Goal: Navigation & Orientation: Find specific page/section

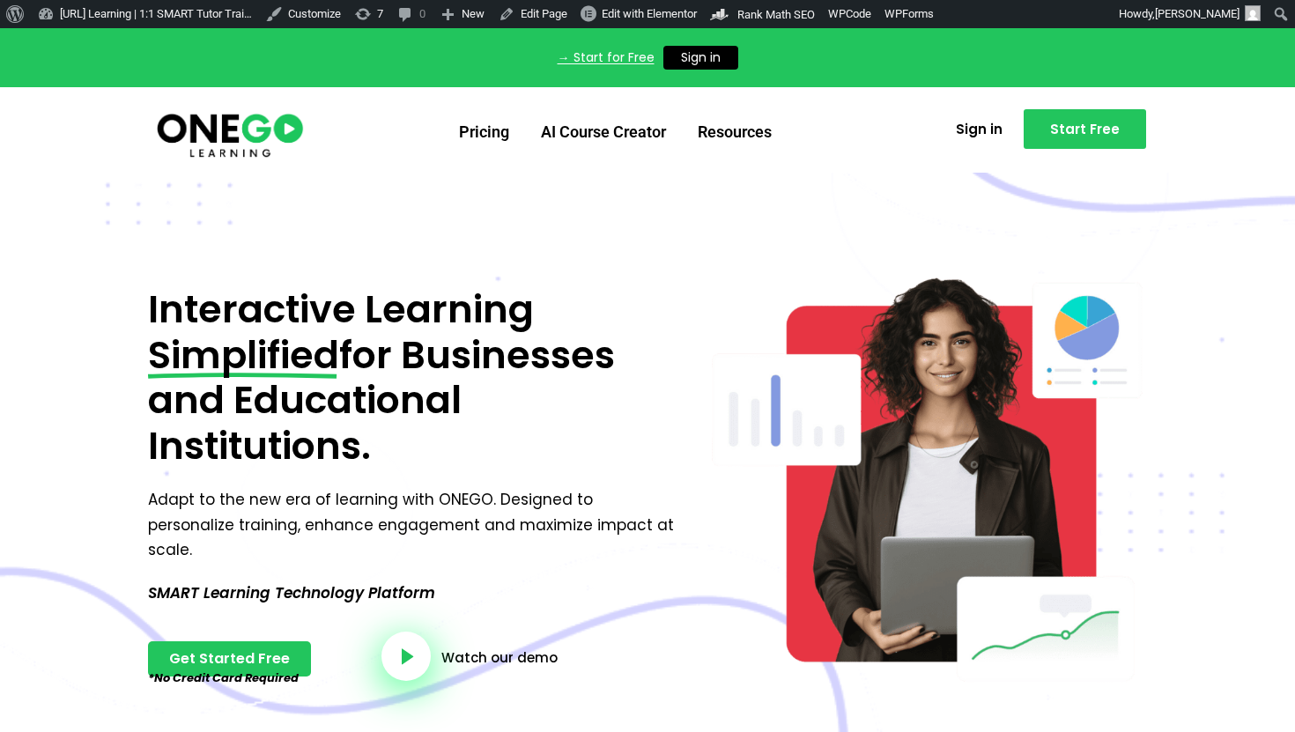
scroll to position [3, 0]
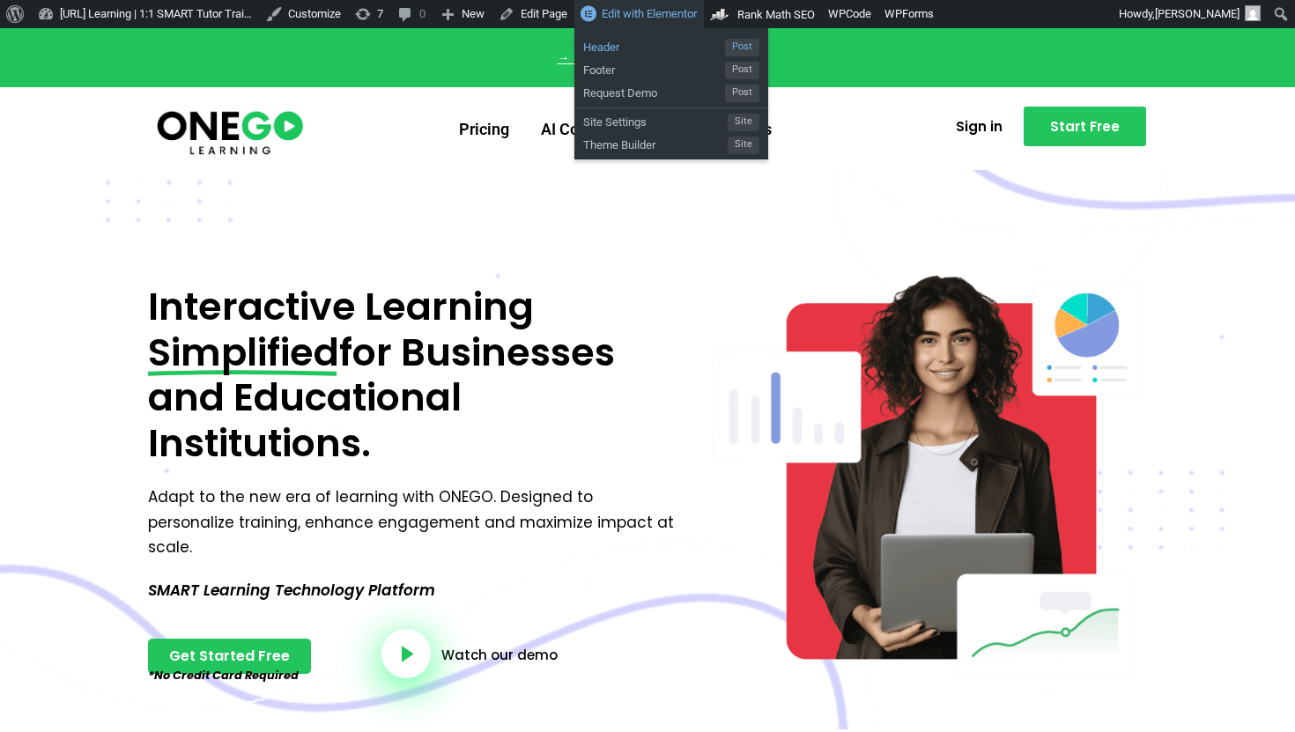
click at [662, 47] on span "Header" at bounding box center [654, 44] width 142 height 23
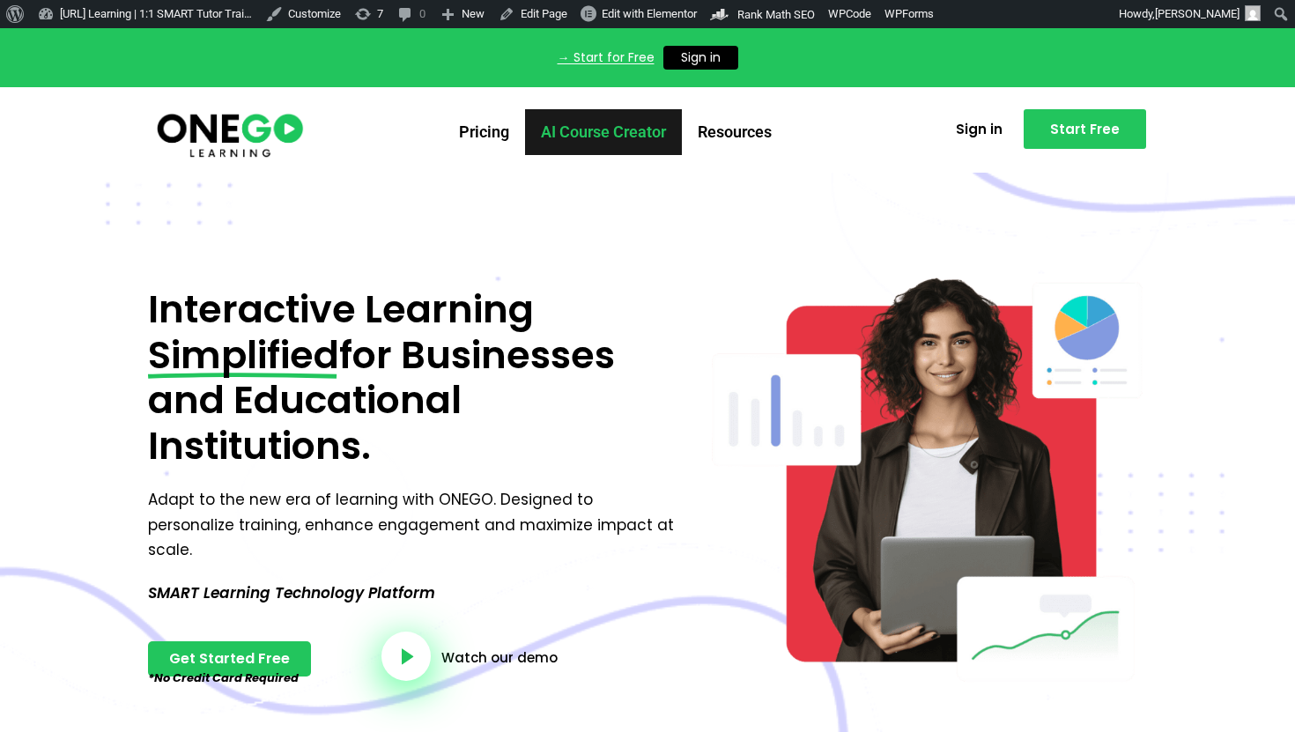
click at [553, 137] on link "AI Course Creator" at bounding box center [603, 132] width 157 height 46
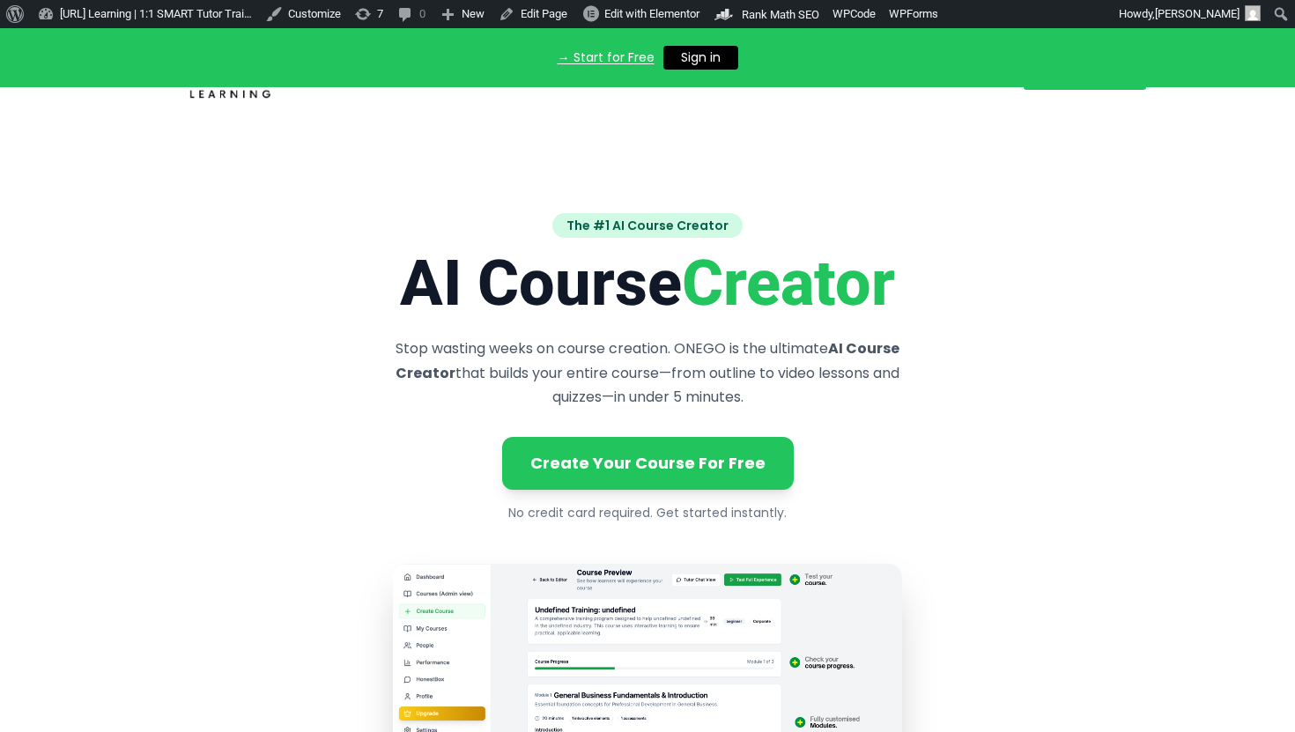
click at [743, 78] on div "→ Start for Free Sign in X" at bounding box center [647, 57] width 1295 height 59
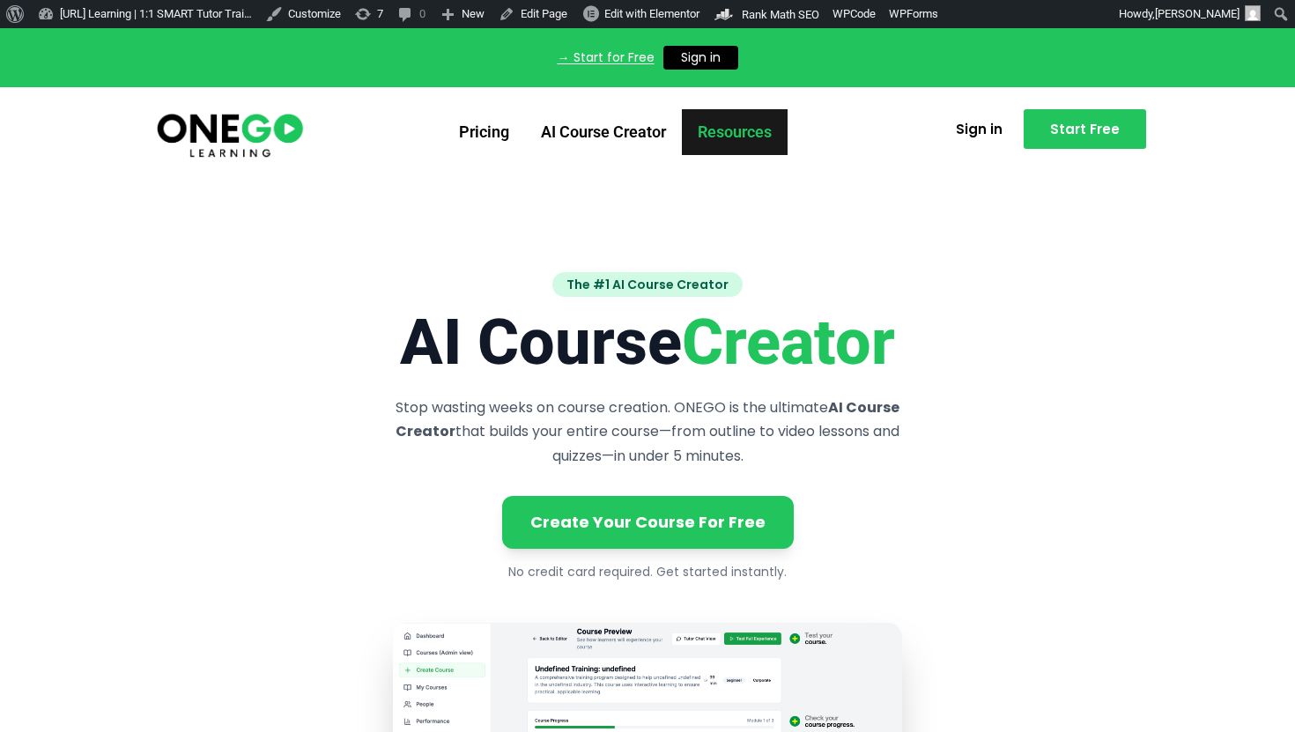
click at [751, 129] on link "Resources" at bounding box center [735, 132] width 106 height 46
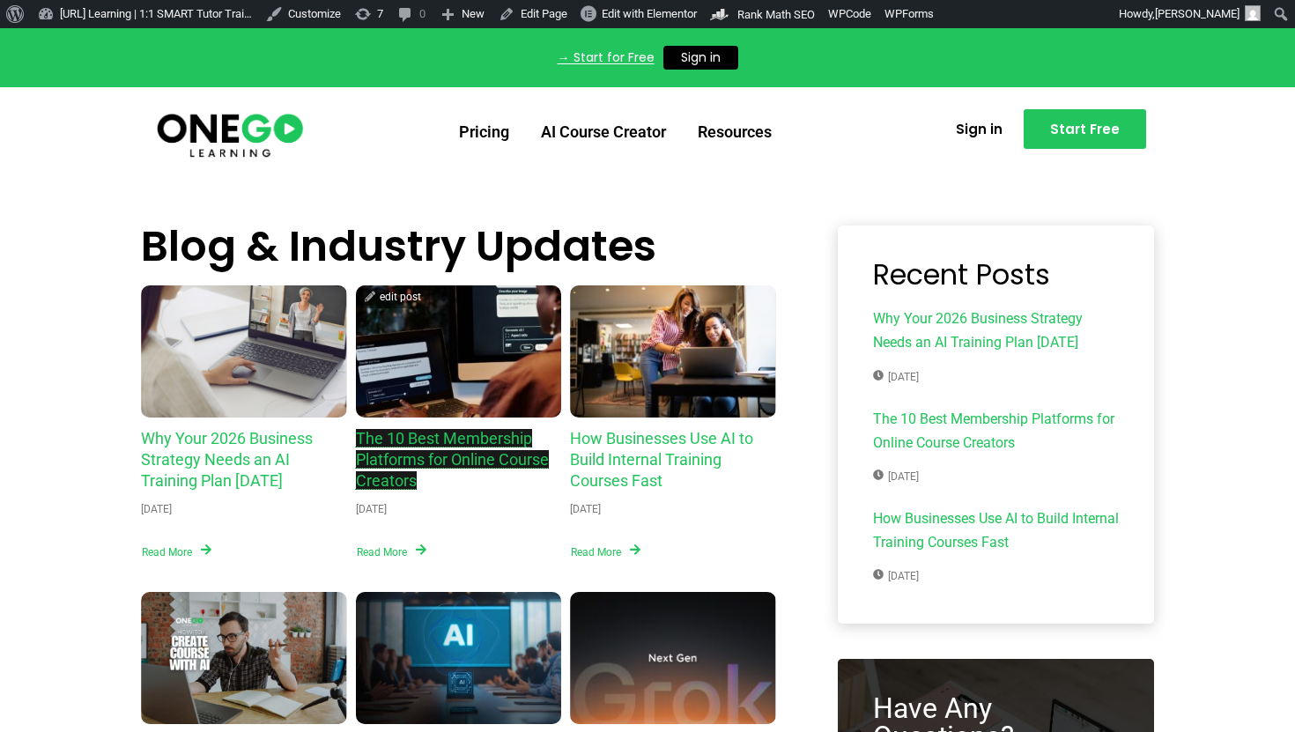
click at [439, 438] on link "The 10 Best Membership Platforms for Online Course Creators" at bounding box center [452, 459] width 193 height 61
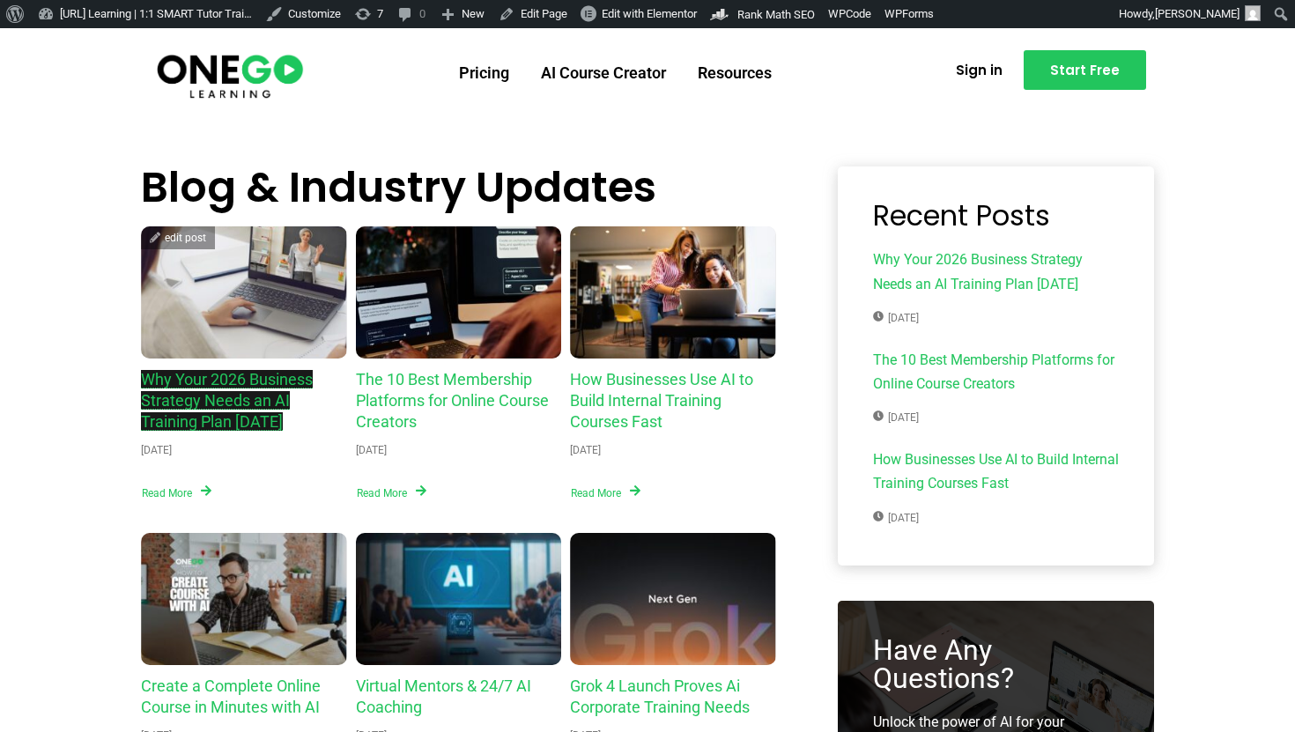
click at [267, 385] on link "Why Your 2026 Business Strategy Needs an AI Training Plan Today" at bounding box center [227, 400] width 172 height 61
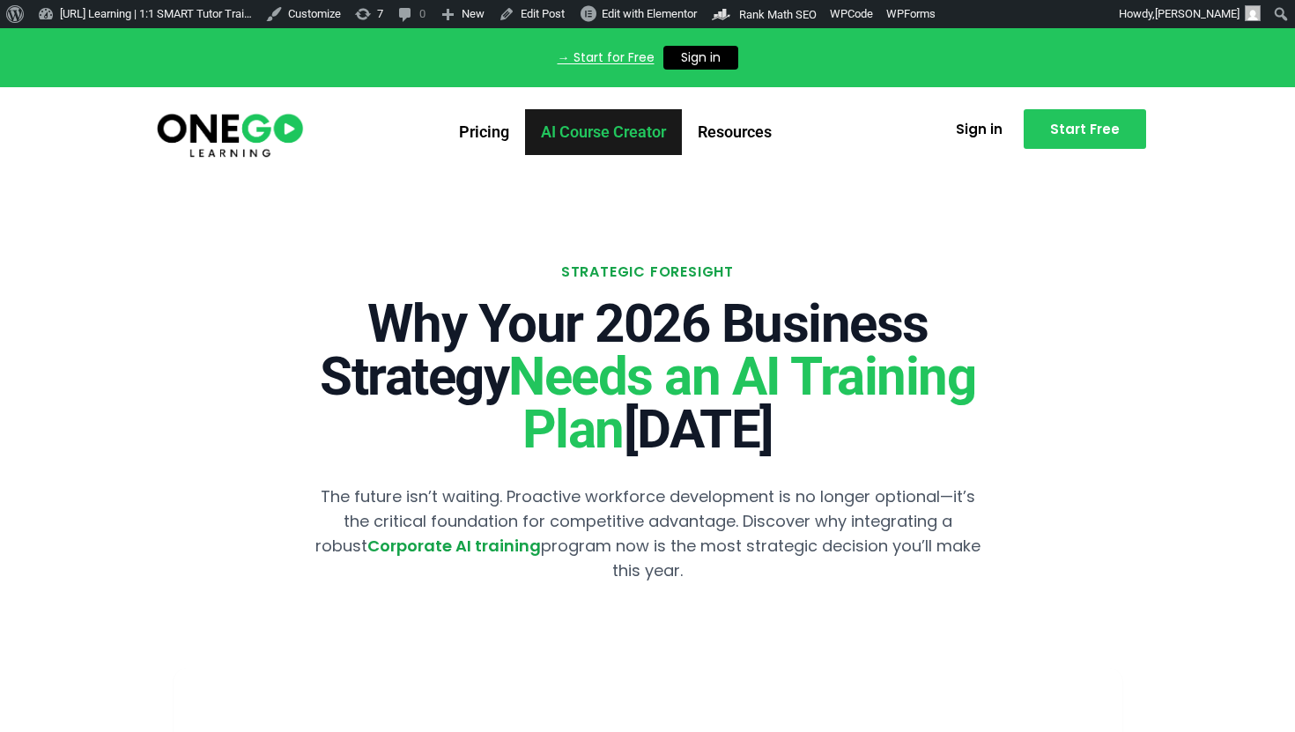
click at [640, 141] on link "AI Course Creator" at bounding box center [603, 132] width 157 height 46
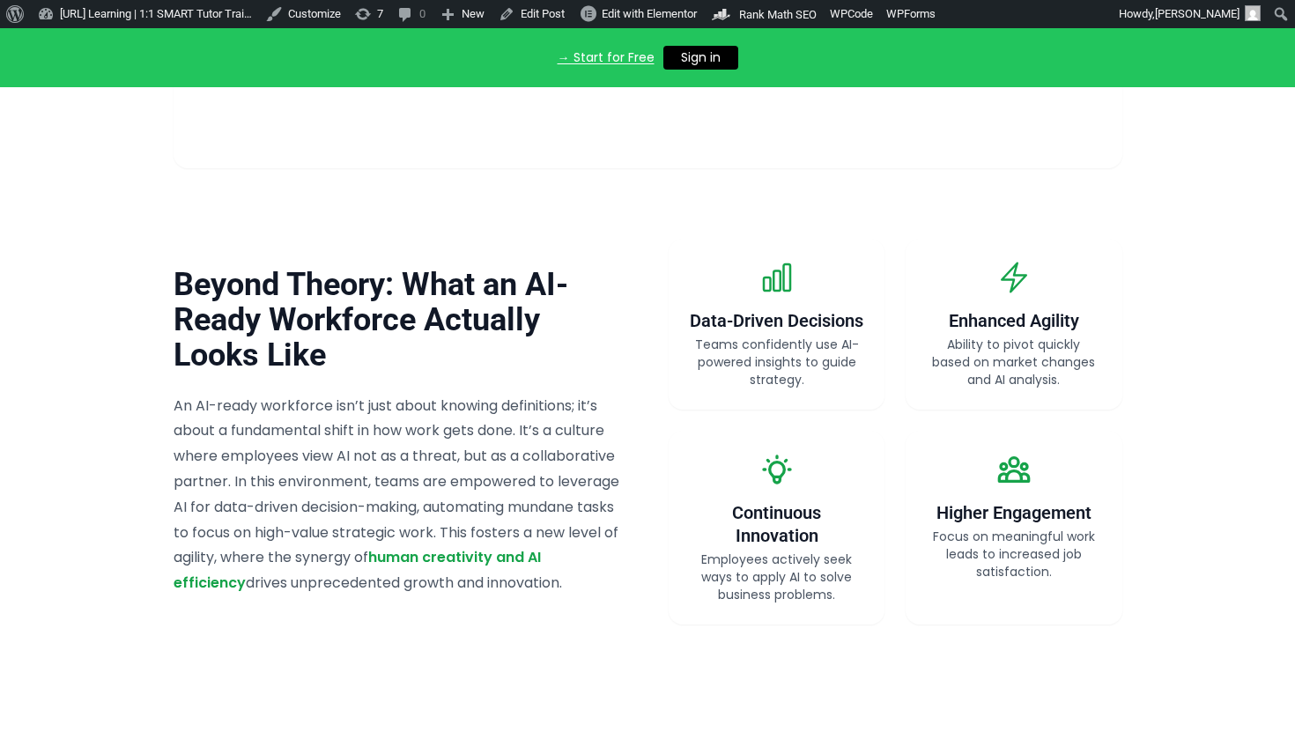
scroll to position [1765, 0]
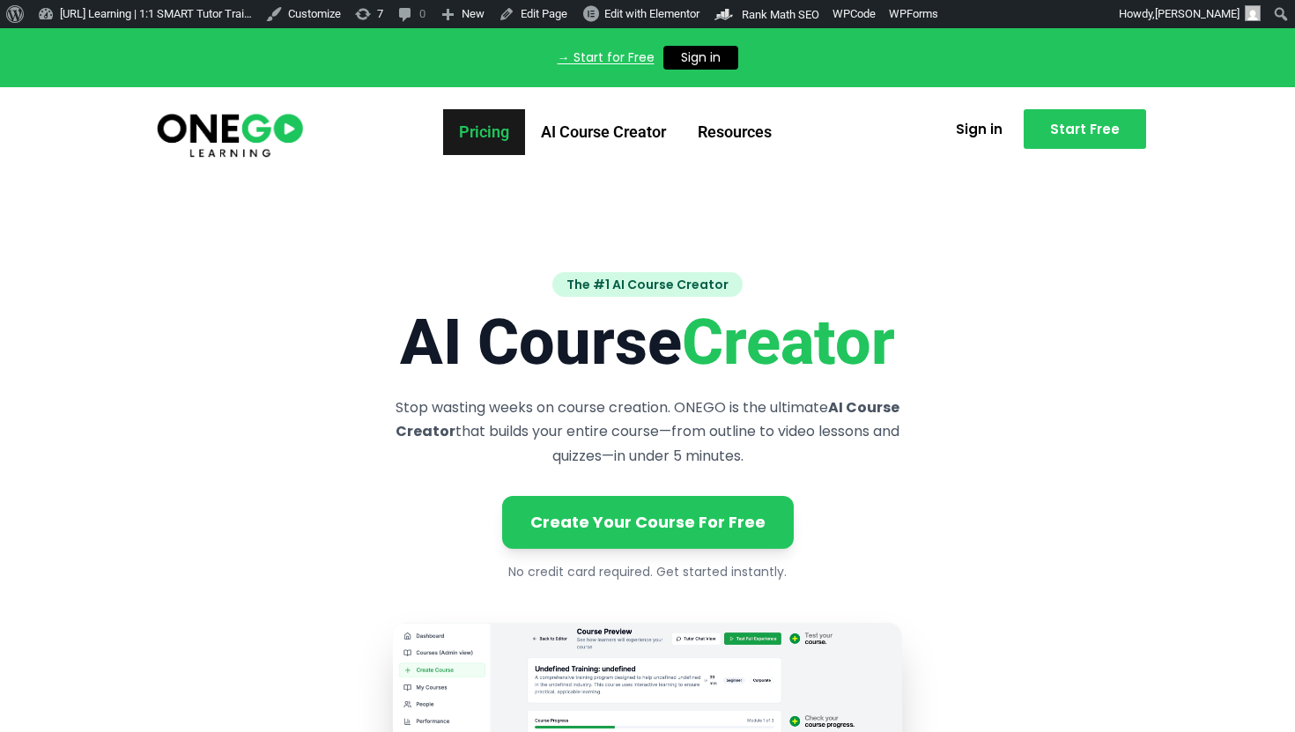
click at [478, 129] on link "Pricing" at bounding box center [484, 132] width 82 height 46
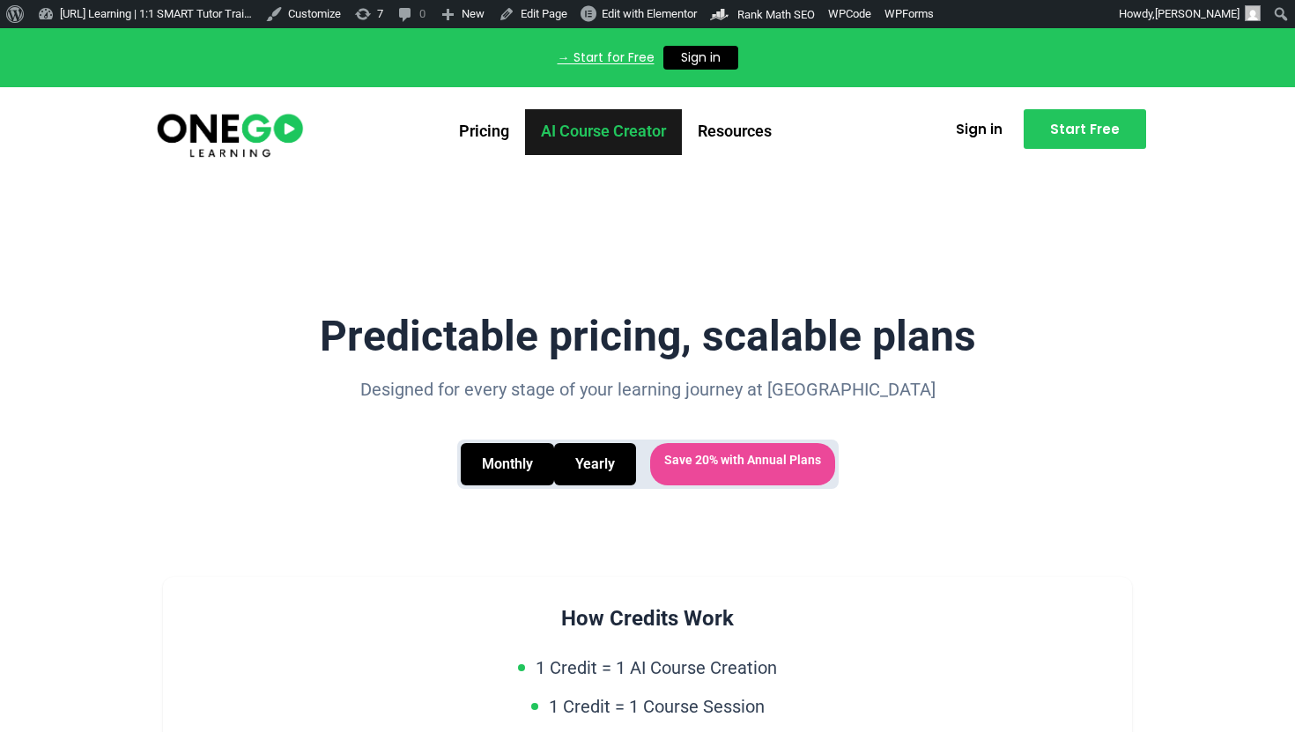
click at [595, 138] on link "AI Course Creator" at bounding box center [603, 132] width 157 height 46
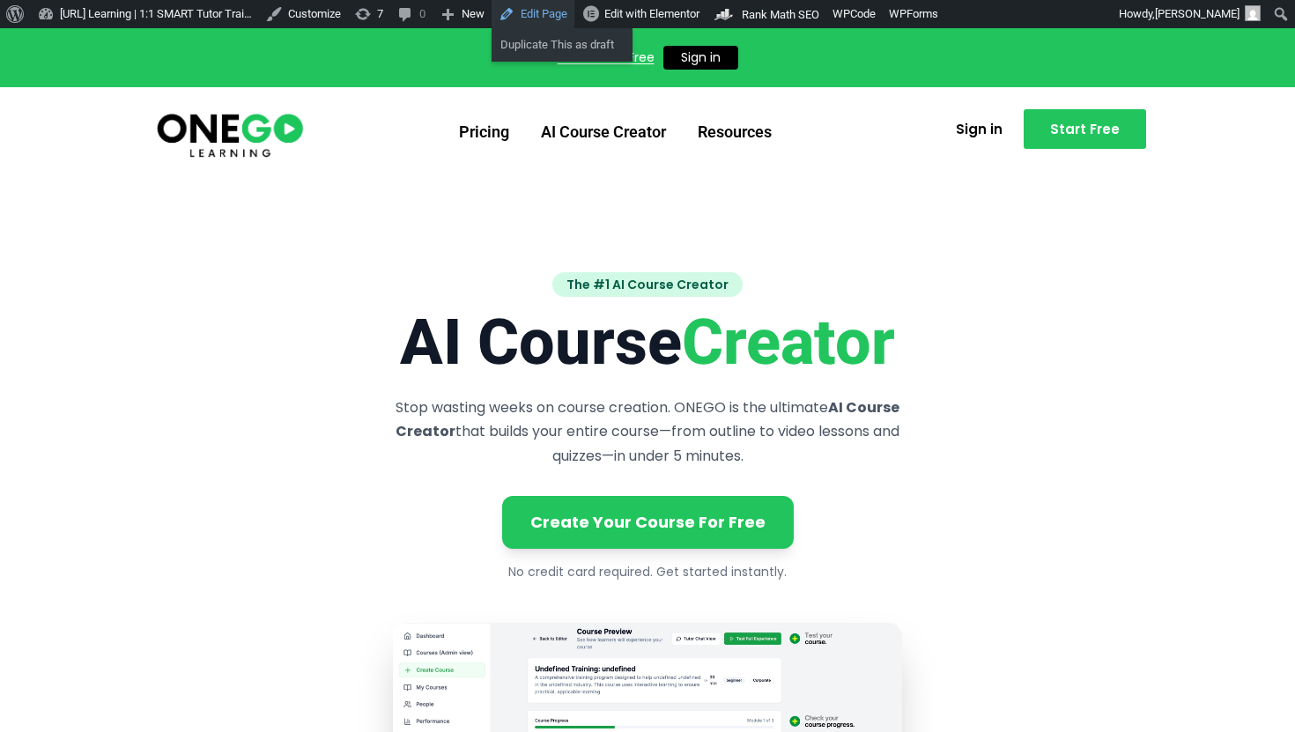
click at [574, 14] on link "Edit Page" at bounding box center [533, 14] width 83 height 28
click at [570, 22] on link "Edit Page" at bounding box center [533, 14] width 83 height 28
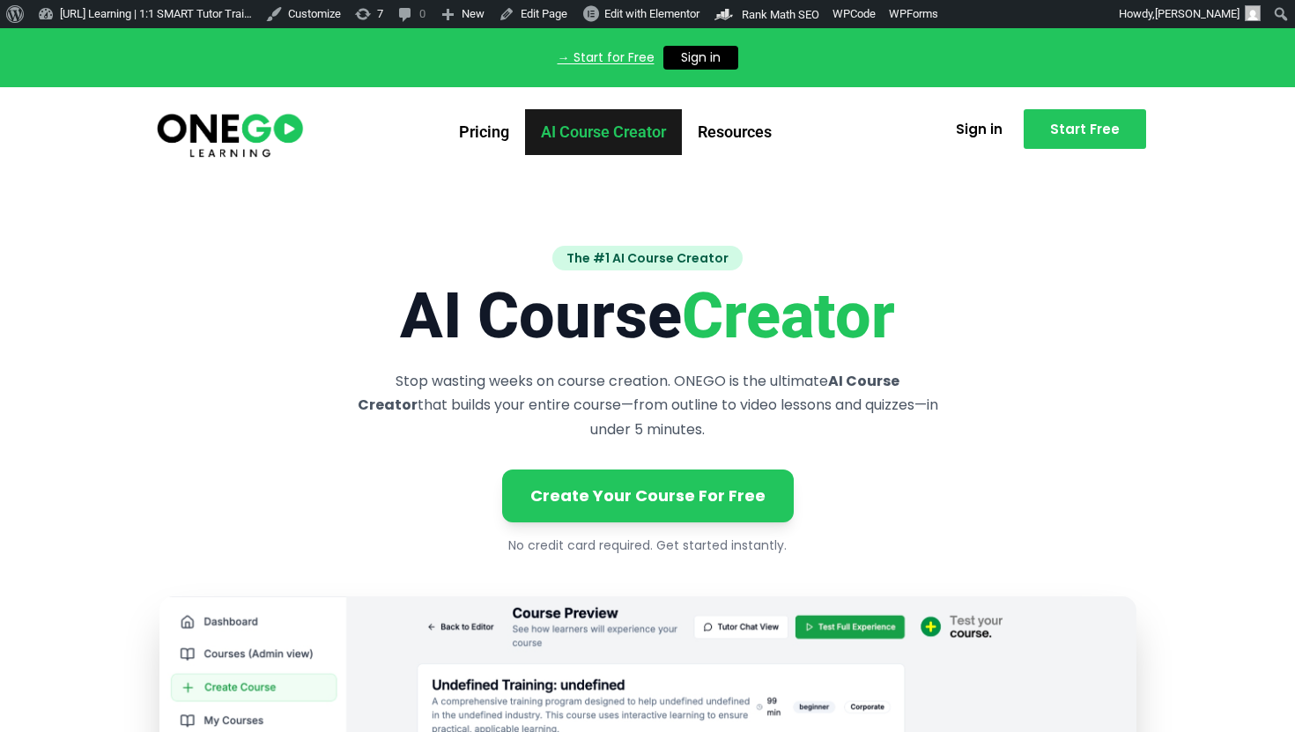
click at [612, 137] on link "AI Course Creator" at bounding box center [603, 132] width 157 height 46
click at [641, 130] on link "AI Course Creator" at bounding box center [603, 132] width 157 height 46
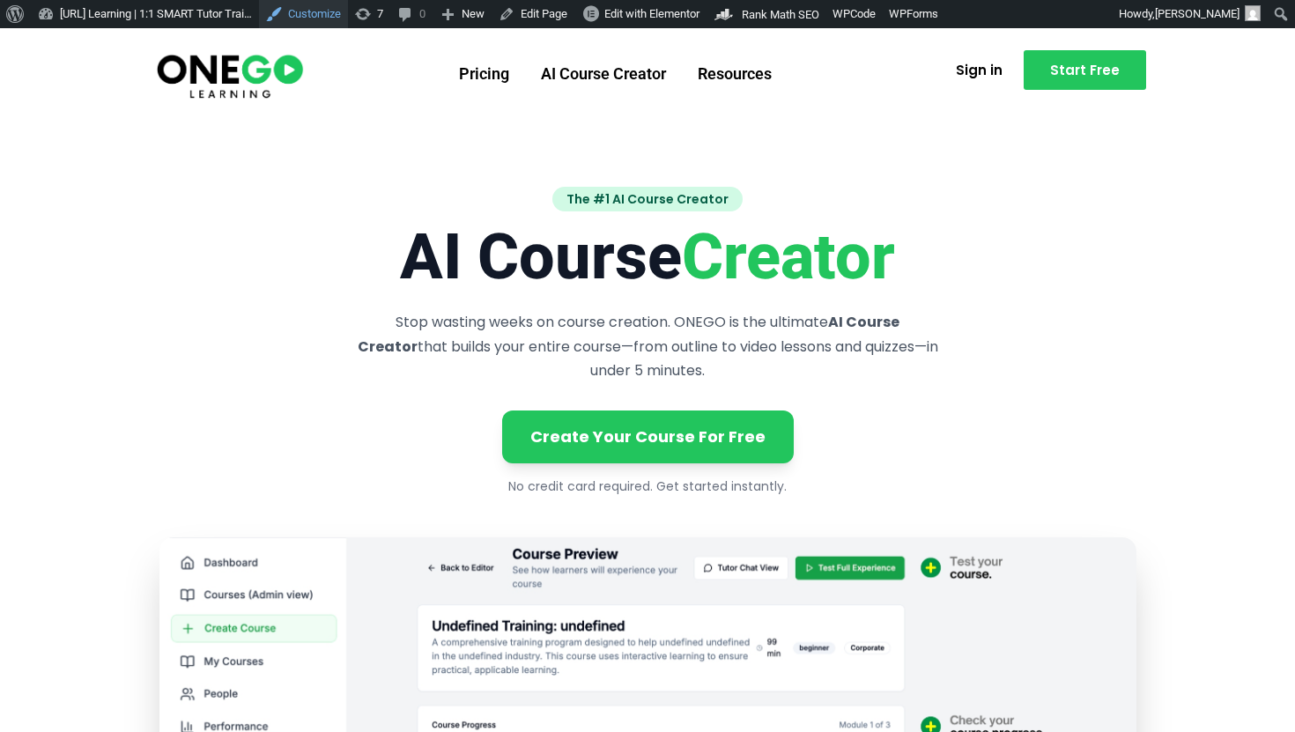
click at [333, 12] on link "Customize" at bounding box center [303, 14] width 89 height 28
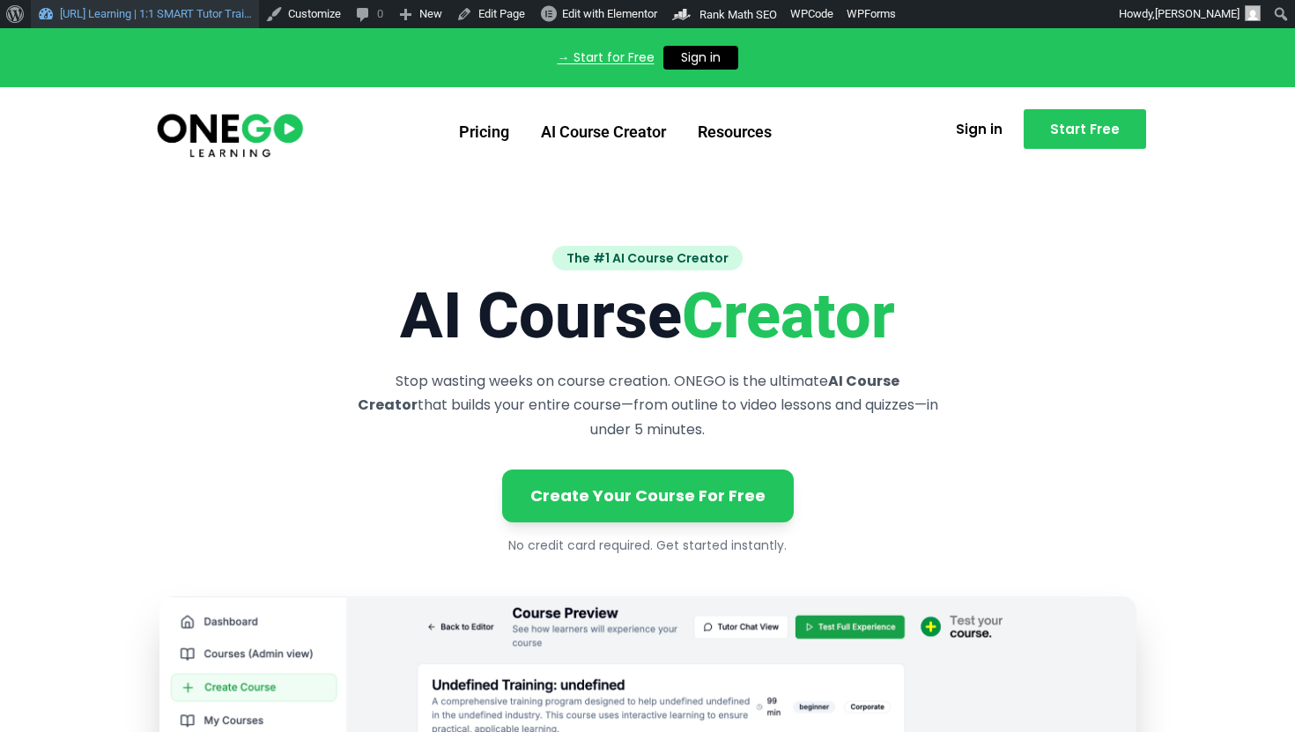
click at [185, 13] on link "[URL] Learning | 1:1 SMART Tutor Trai…" at bounding box center [145, 14] width 228 height 28
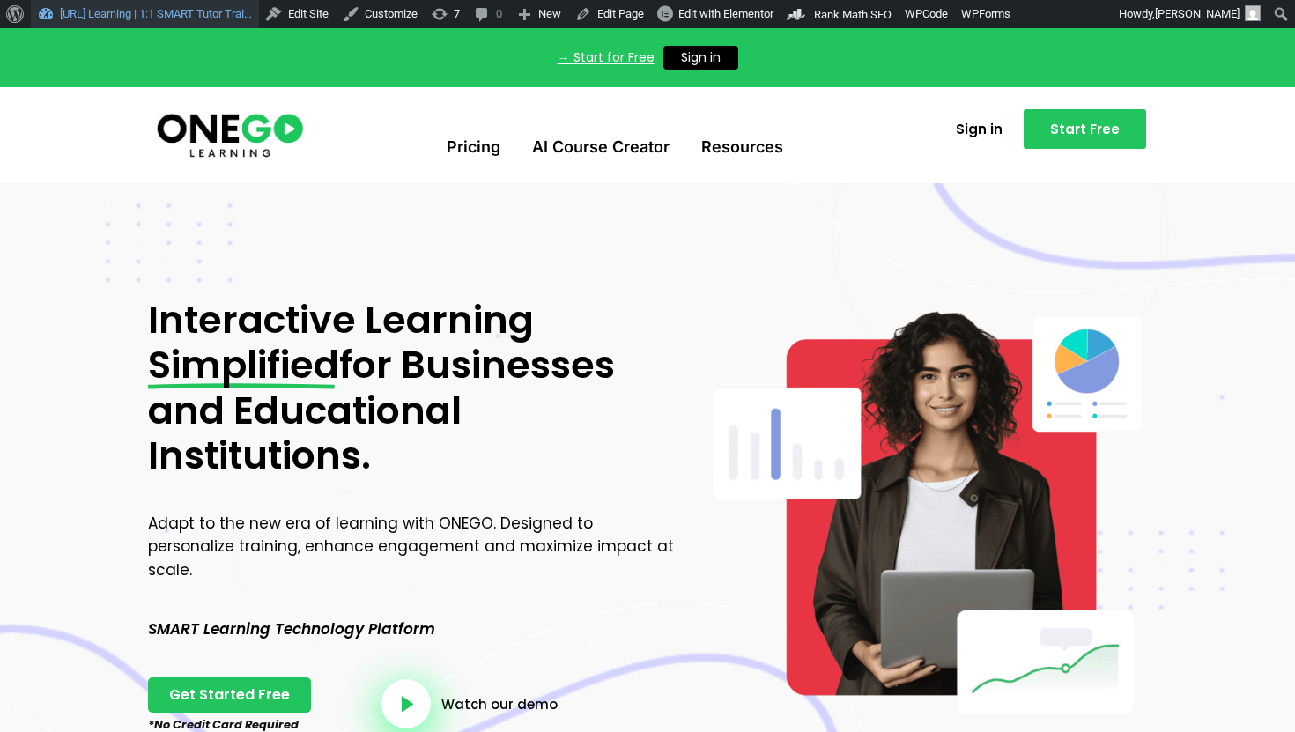
click at [129, 17] on link "[URL] Learning | 1:1 SMART Tutor Trai…" at bounding box center [145, 14] width 228 height 28
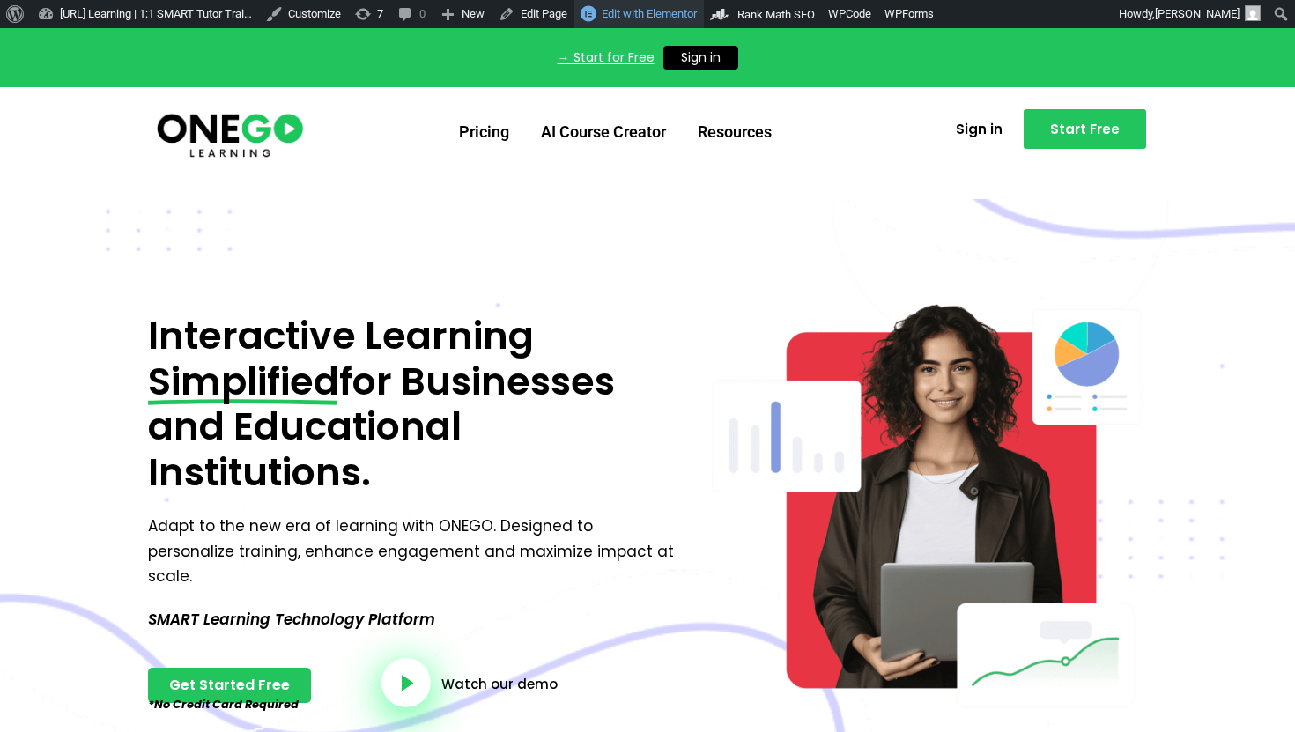
click at [670, 12] on span "Edit with Elementor" at bounding box center [649, 13] width 95 height 13
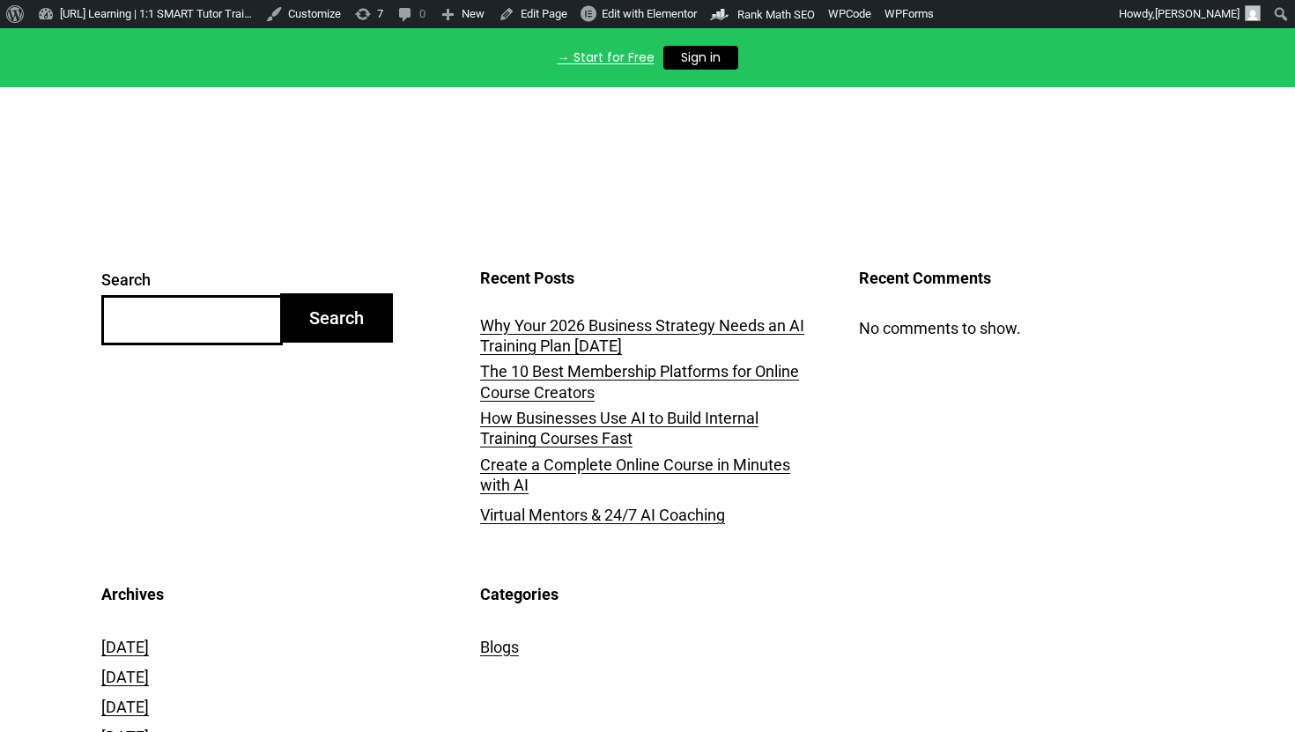
scroll to position [7290, 0]
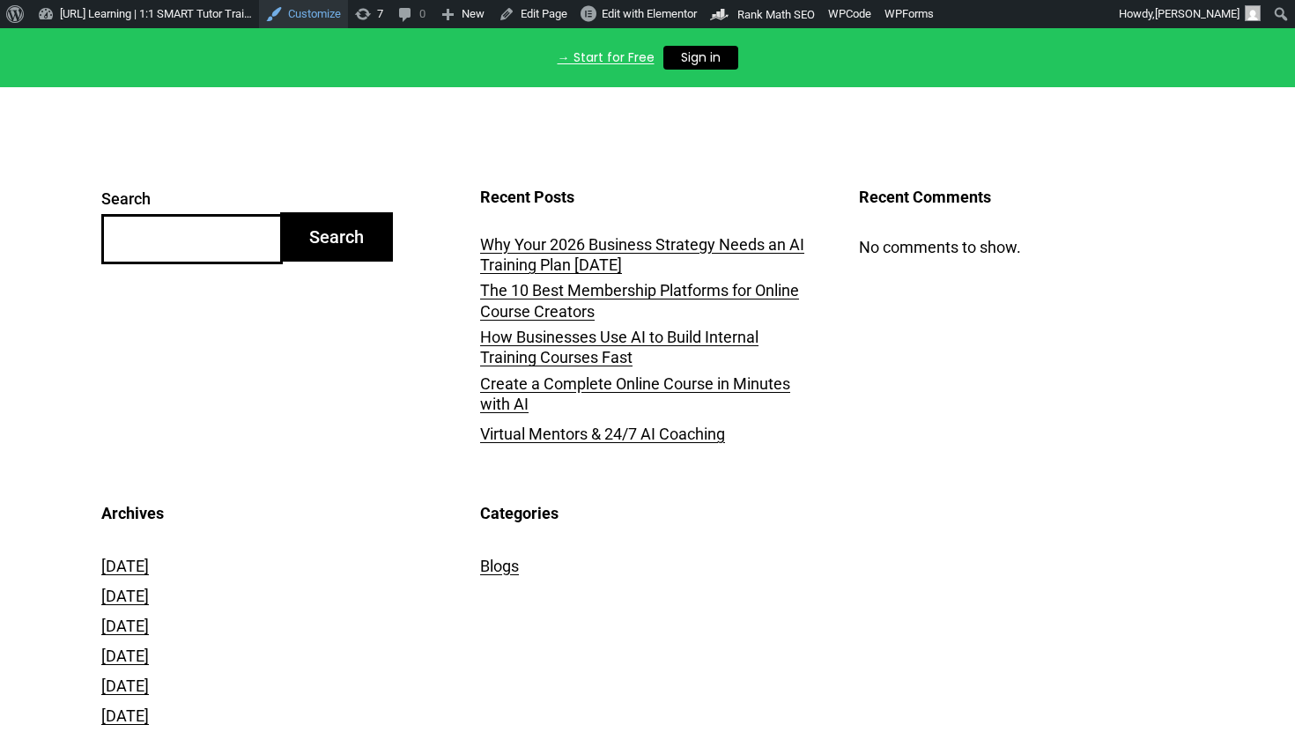
click at [348, 10] on link "Customize" at bounding box center [303, 14] width 89 height 28
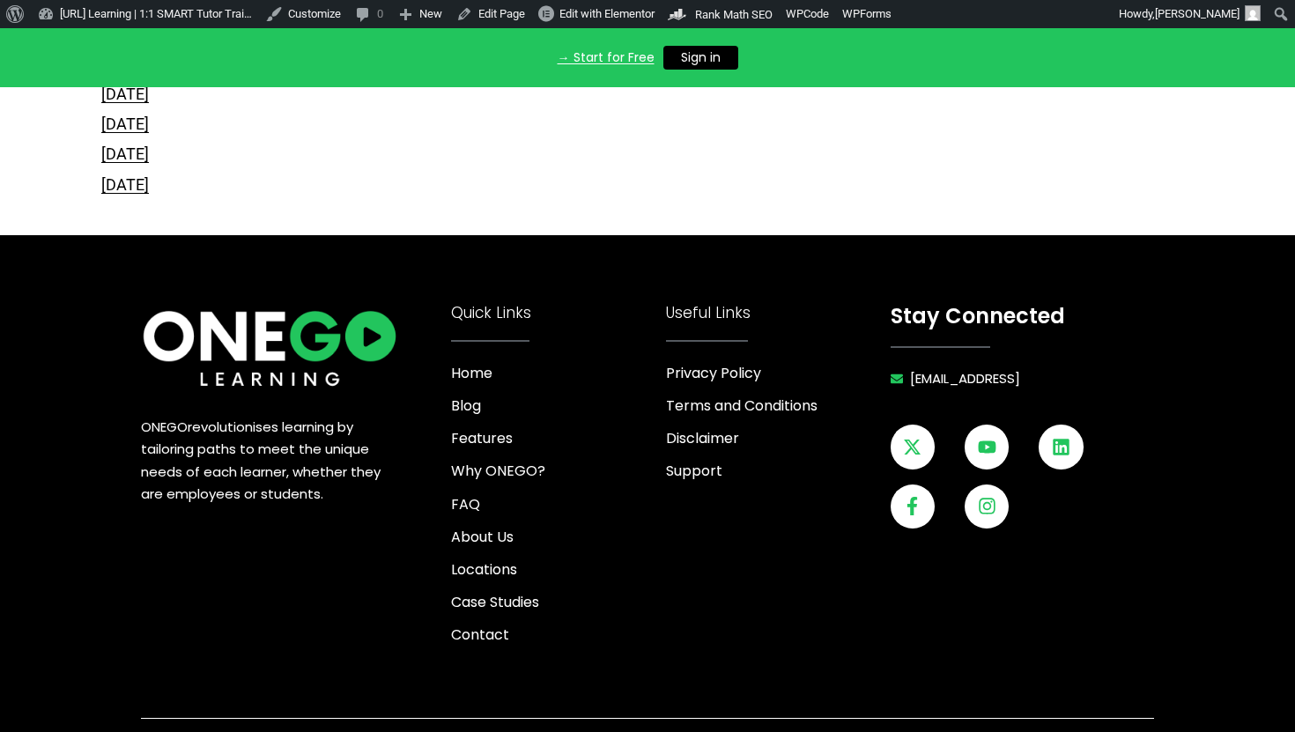
scroll to position [7871, 0]
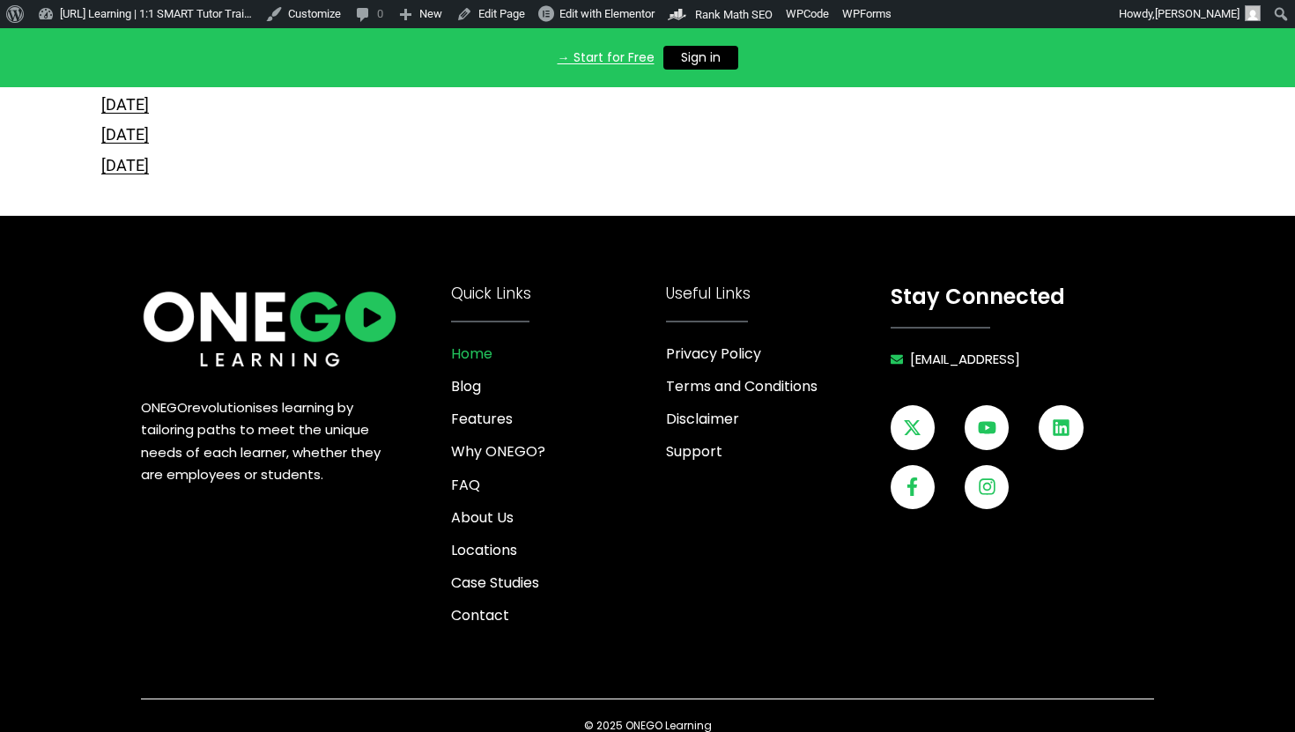
click at [612, 342] on link "Home" at bounding box center [554, 354] width 206 height 24
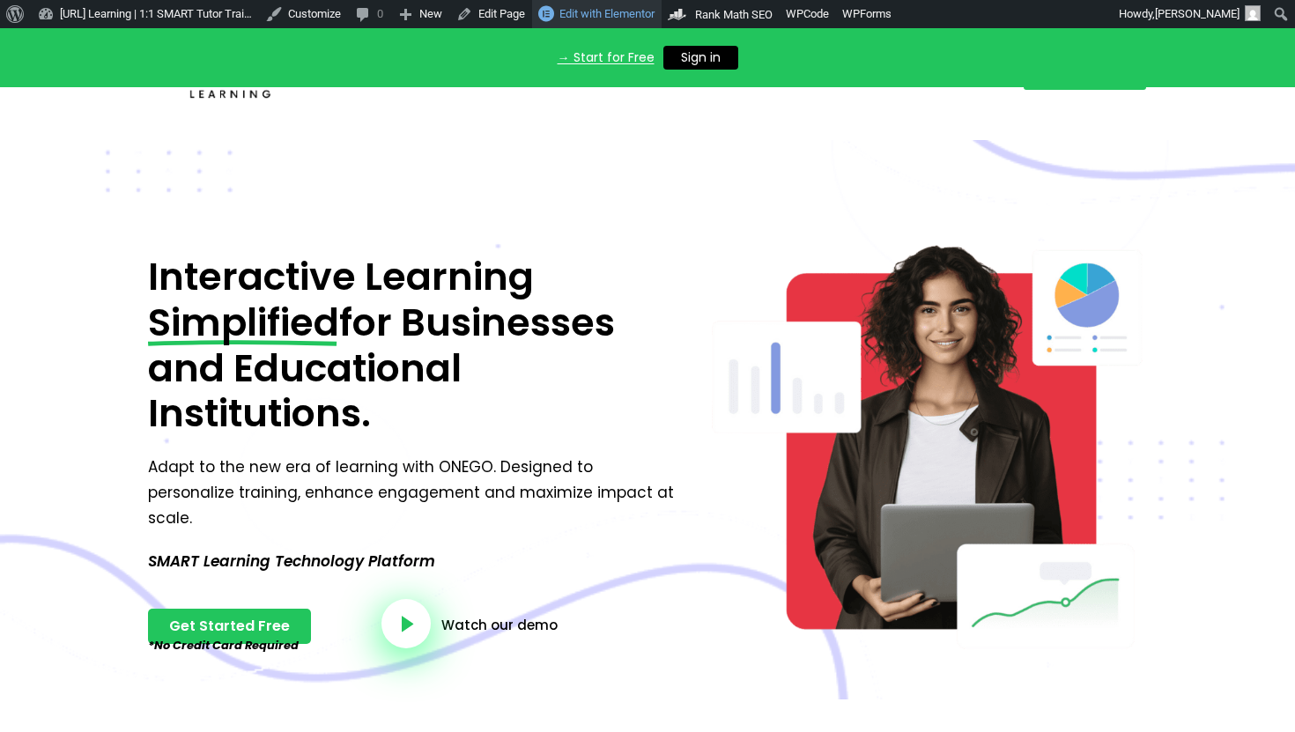
click at [653, 8] on span "Edit with Elementor" at bounding box center [606, 13] width 95 height 13
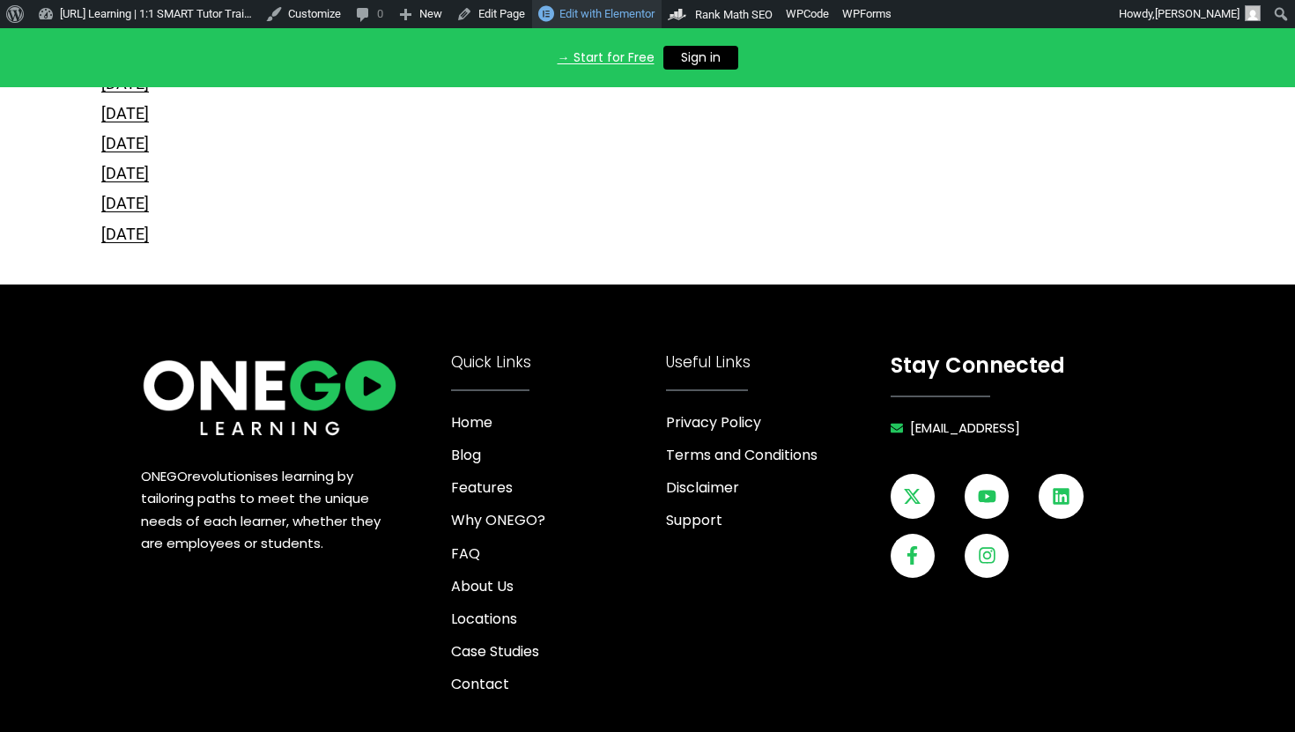
scroll to position [7871, 0]
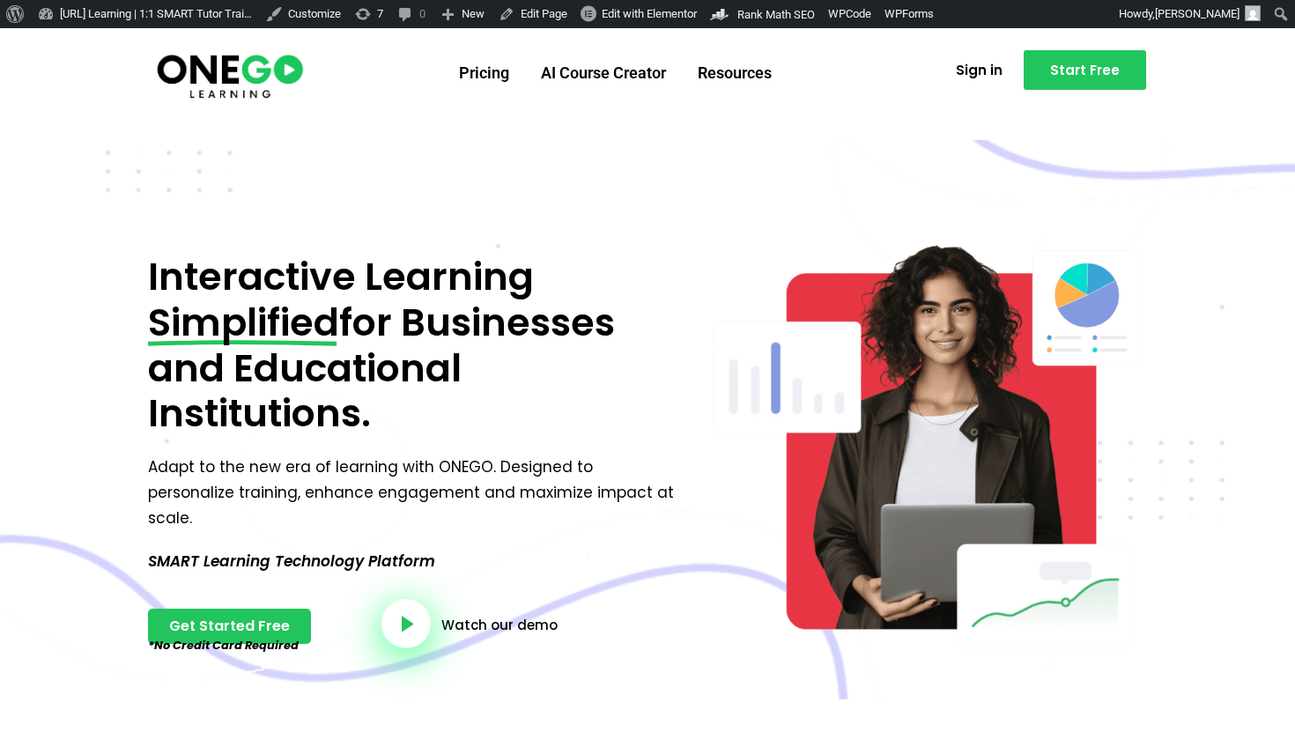
scroll to position [7812, 0]
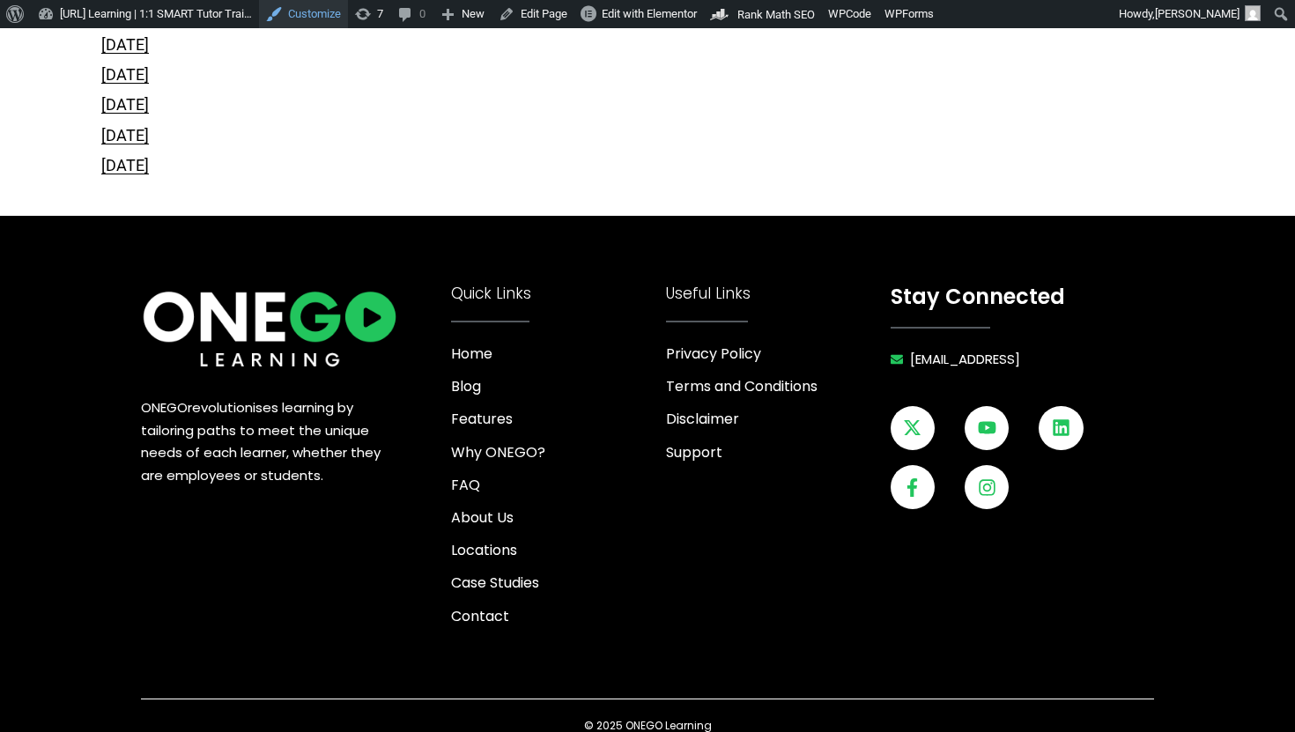
click at [342, 13] on link "Customize" at bounding box center [303, 14] width 89 height 28
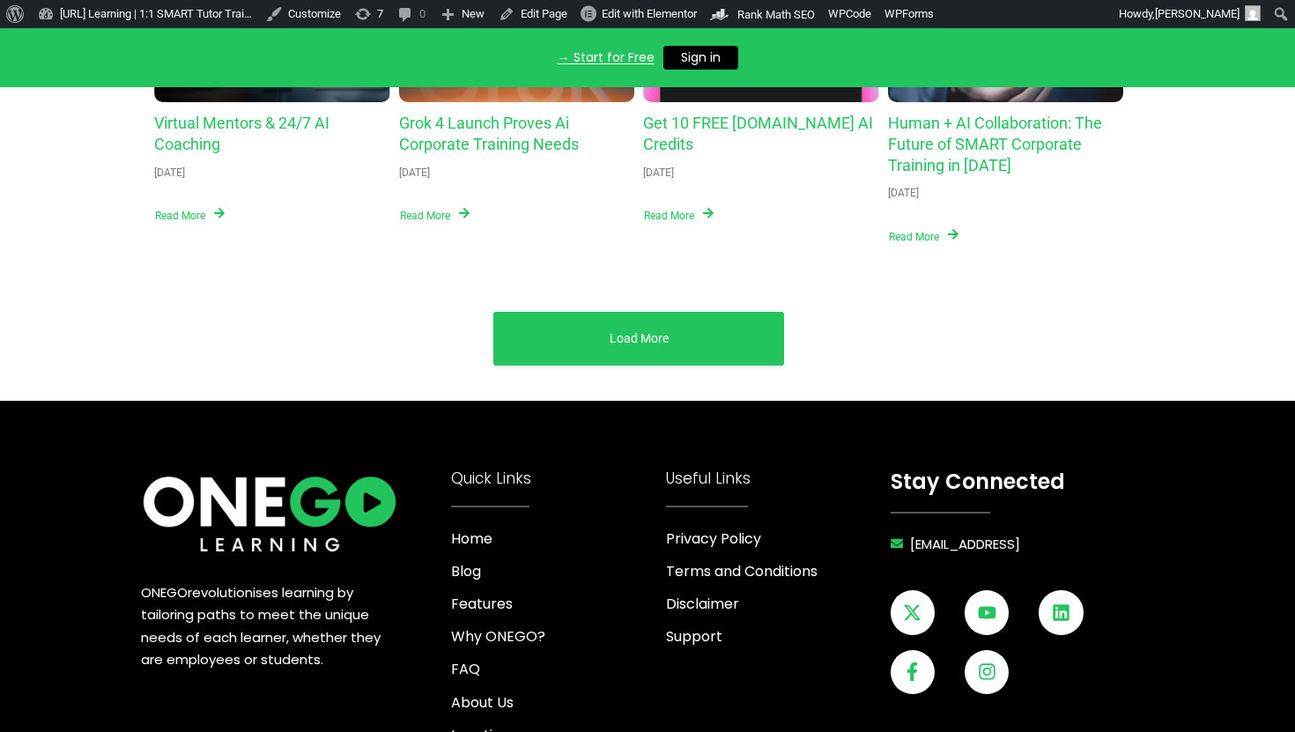
scroll to position [7050, 0]
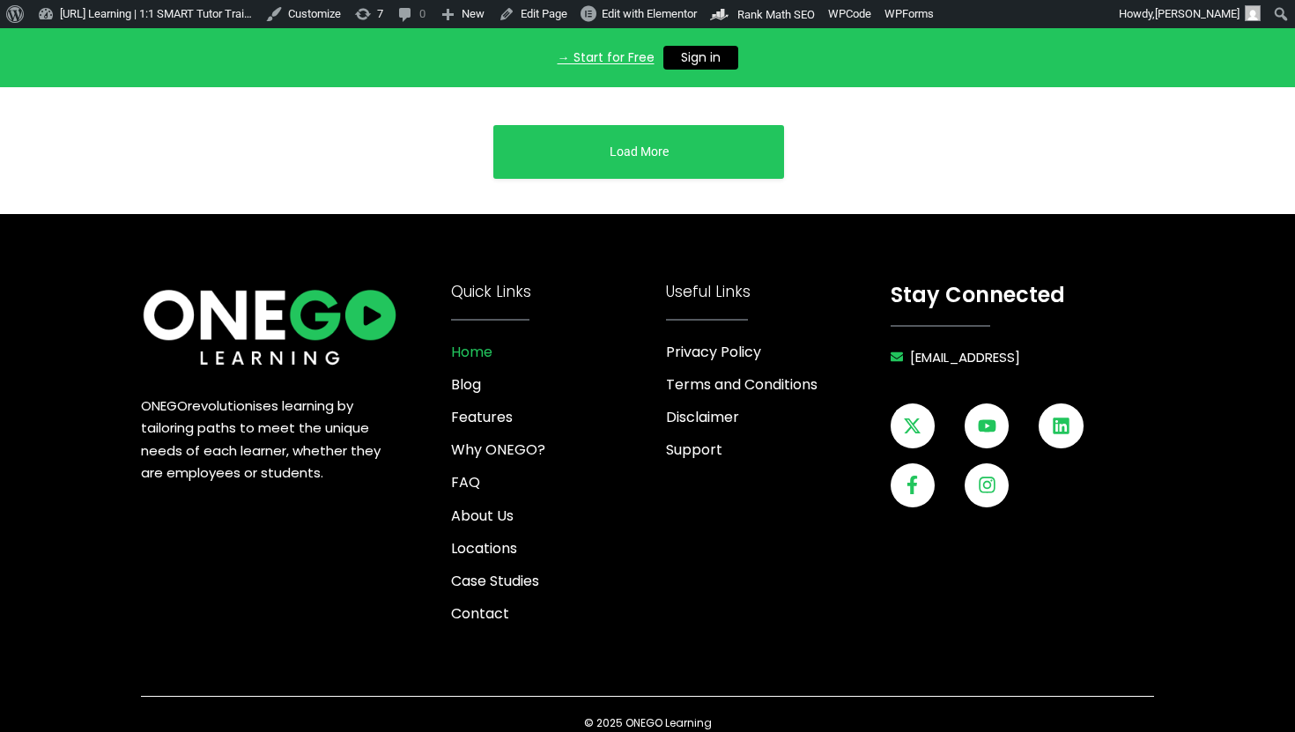
click at [503, 340] on link "Home" at bounding box center [554, 352] width 206 height 24
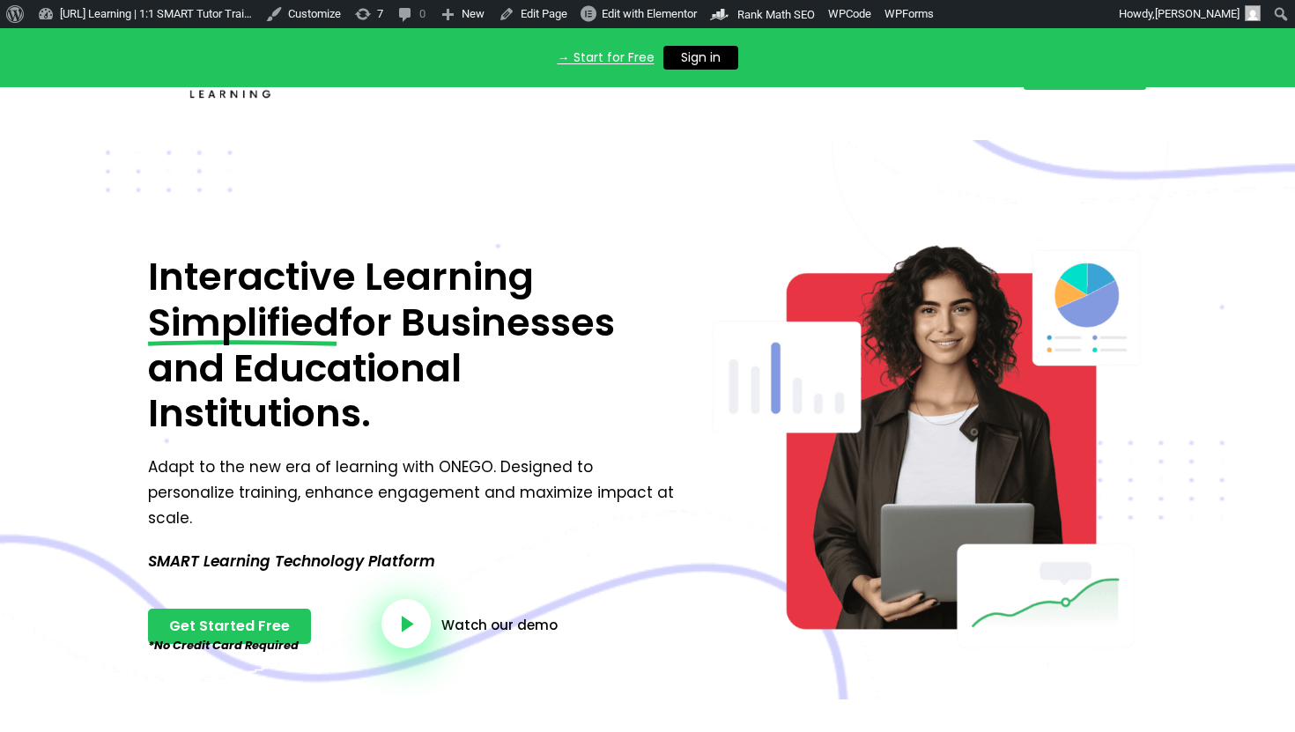
click at [491, 79] on div "→ Start for Free Sign in X" at bounding box center [647, 57] width 1295 height 59
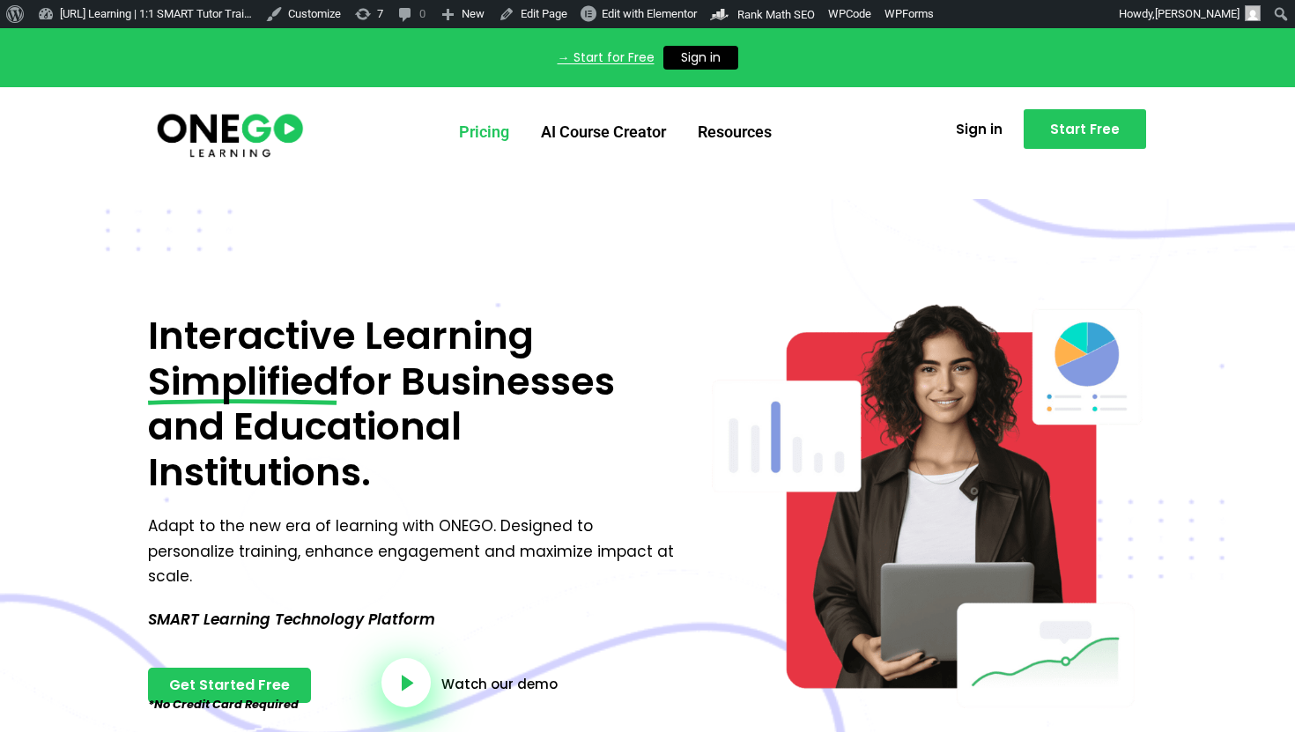
click at [477, 134] on link "Pricing" at bounding box center [484, 132] width 82 height 46
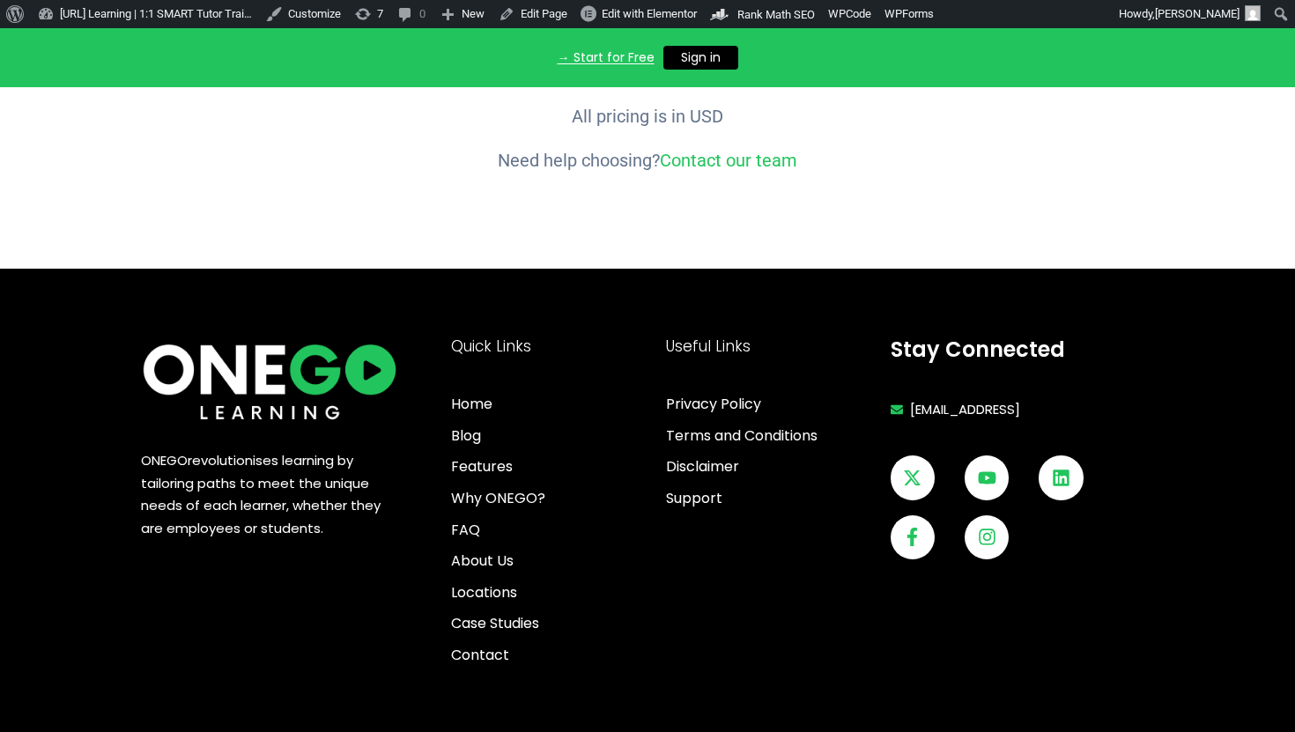
scroll to position [3538, 0]
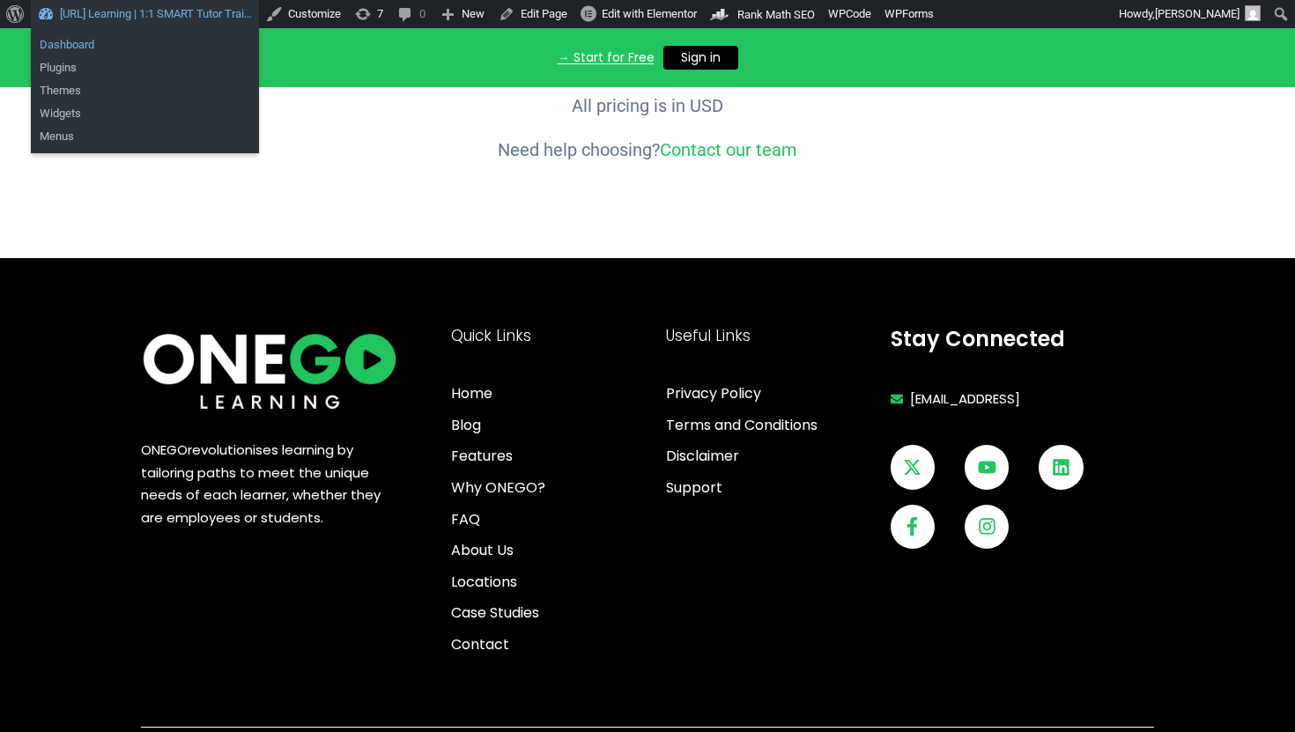
click at [151, 40] on link "Dashboard" at bounding box center [145, 44] width 228 height 23
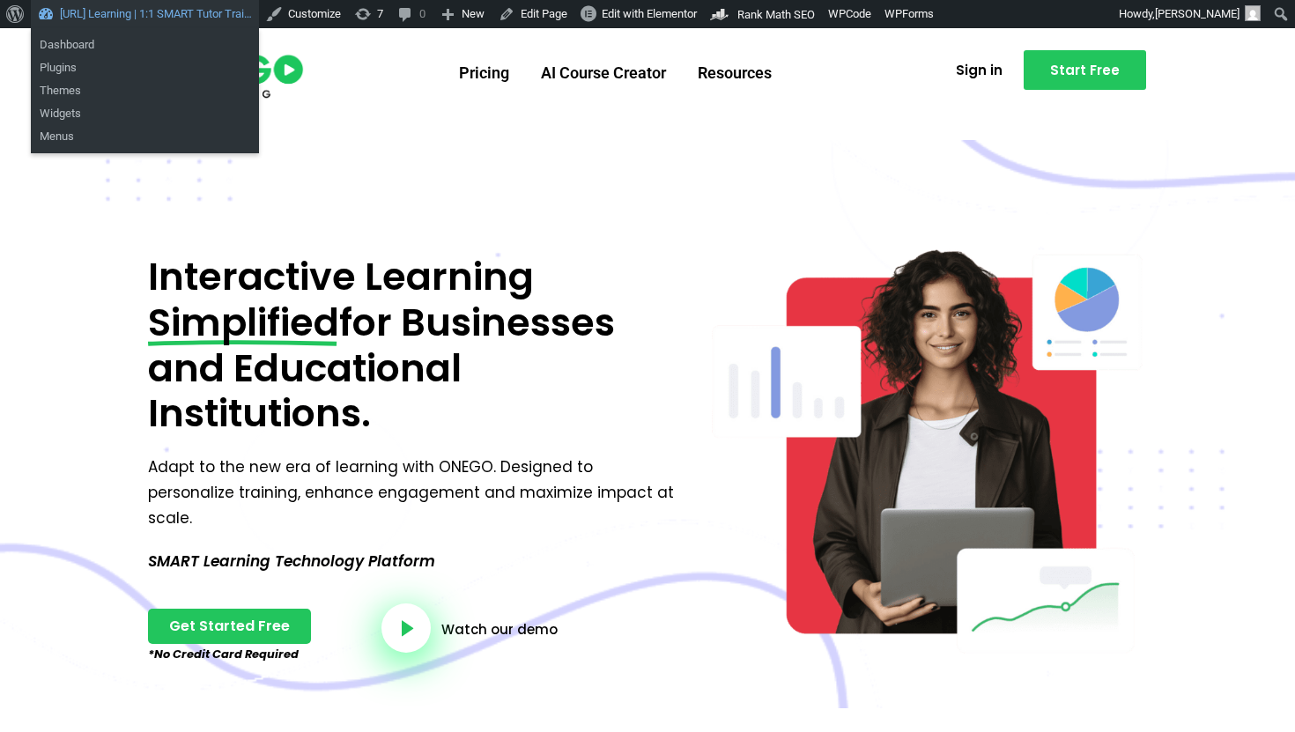
click at [249, 11] on link "[URL] Learning | 1:1 SMART Tutor Trai…" at bounding box center [145, 14] width 228 height 28
